Goal: Find specific page/section: Find specific page/section

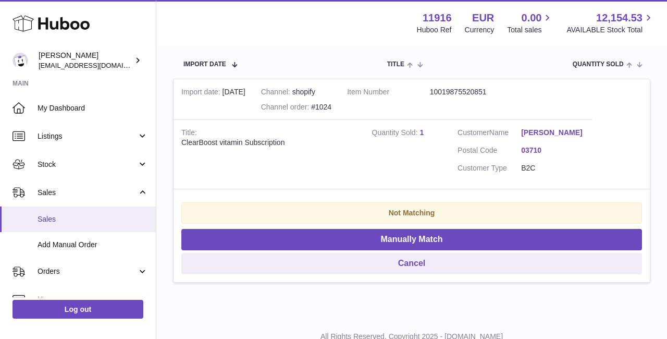
click at [76, 222] on span "Sales" at bounding box center [93, 219] width 111 height 10
click at [51, 223] on link "Sales" at bounding box center [78, 219] width 156 height 26
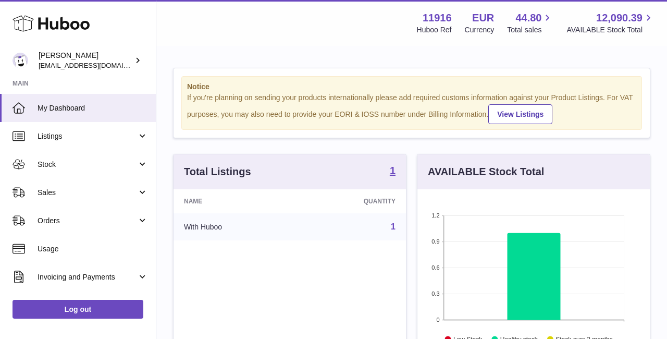
scroll to position [163, 233]
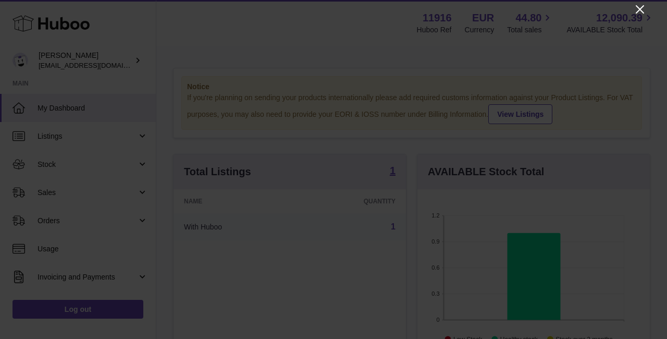
click at [640, 10] on icon "Close" at bounding box center [640, 9] width 13 height 13
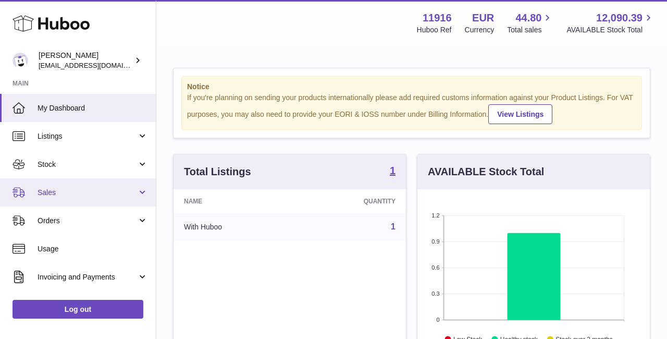
click at [140, 192] on link "Sales" at bounding box center [78, 192] width 156 height 28
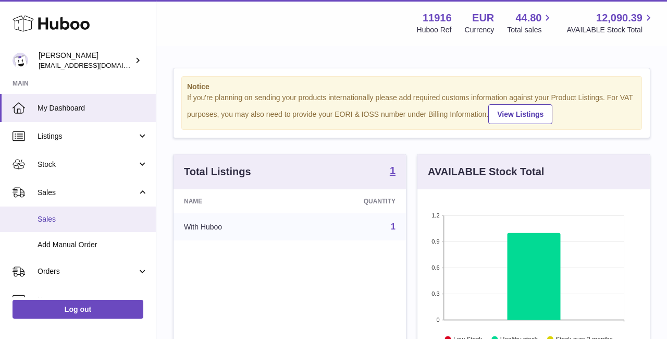
click at [129, 211] on link "Sales" at bounding box center [78, 219] width 156 height 26
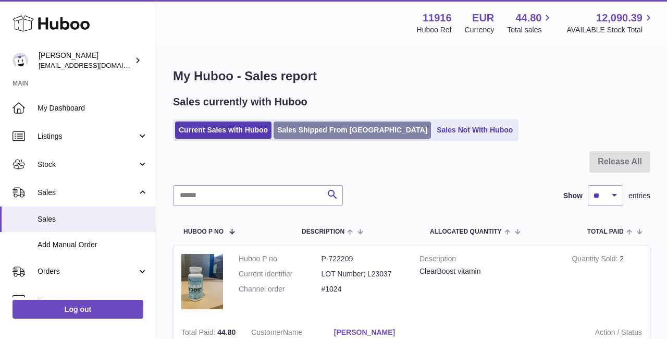
click at [320, 131] on link "Sales Shipped From Huboo" at bounding box center [352, 129] width 157 height 17
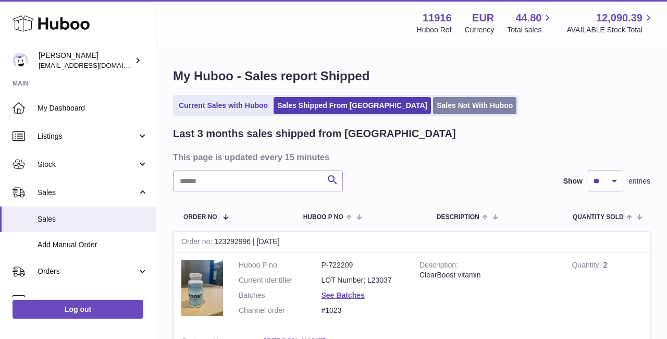
click at [433, 107] on link "Sales Not With Huboo" at bounding box center [474, 105] width 83 height 17
